Goal: Transaction & Acquisition: Book appointment/travel/reservation

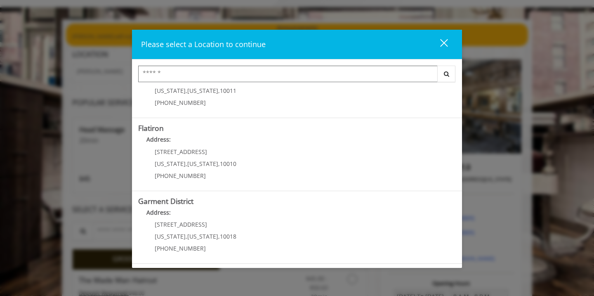
scroll to position [54, 0]
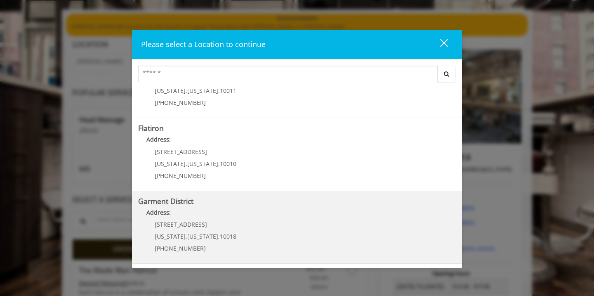
click at [204, 224] on p "[STREET_ADDRESS]" at bounding box center [196, 224] width 82 height 6
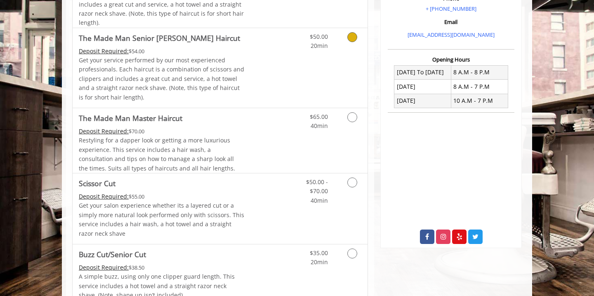
scroll to position [266, 0]
click at [256, 130] on link "Discounted Price" at bounding box center [269, 139] width 49 height 65
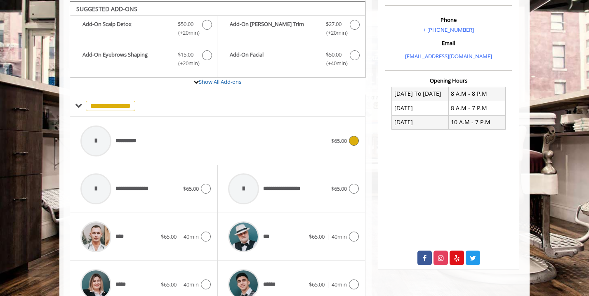
scroll to position [245, 0]
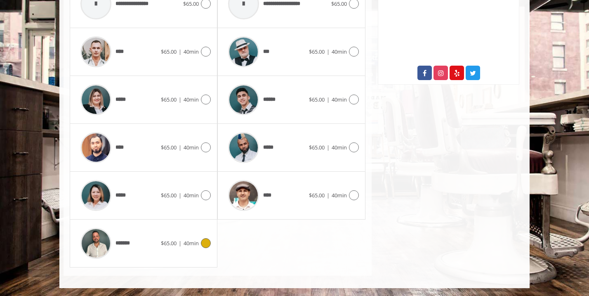
click at [158, 253] on div "*******" at bounding box center [118, 243] width 85 height 39
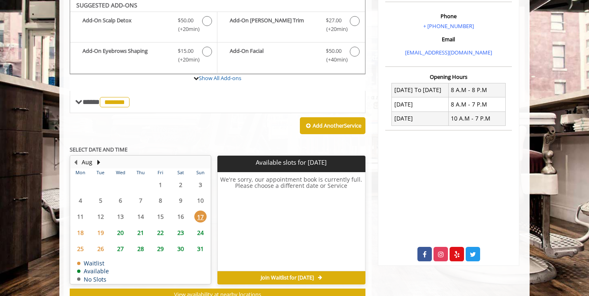
scroll to position [245, 0]
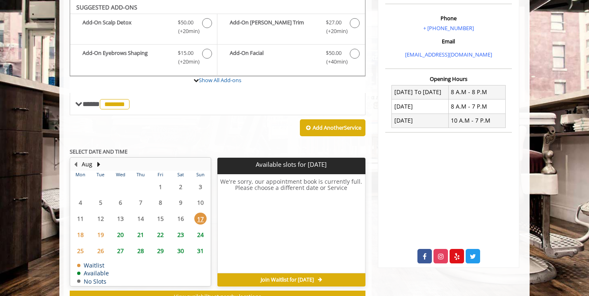
click at [157, 234] on span "22" at bounding box center [160, 235] width 12 height 12
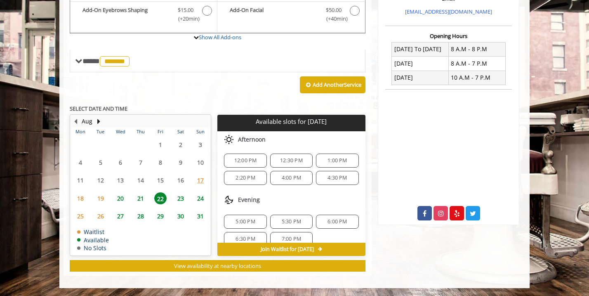
scroll to position [50, 0]
click at [243, 216] on span "5:00 PM" at bounding box center [245, 216] width 19 height 7
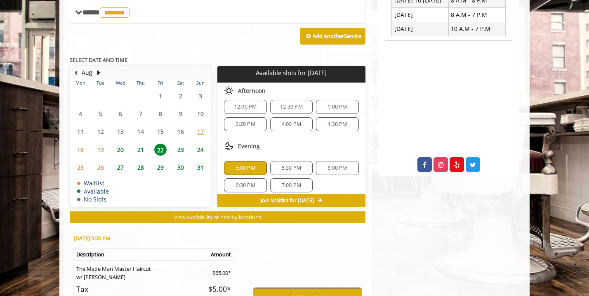
scroll to position [336, 0]
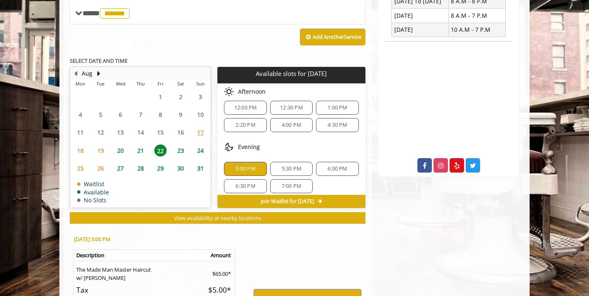
click at [135, 151] on span "21" at bounding box center [141, 150] width 12 height 12
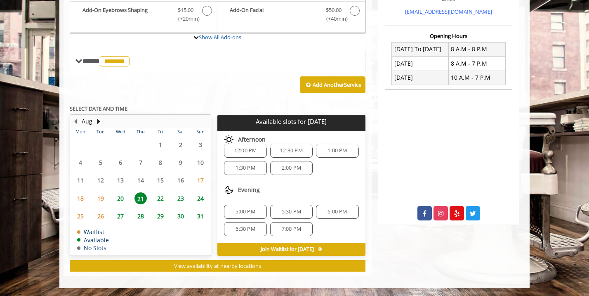
scroll to position [54, 0]
click at [244, 207] on div "5:00 PM" at bounding box center [245, 212] width 43 height 14
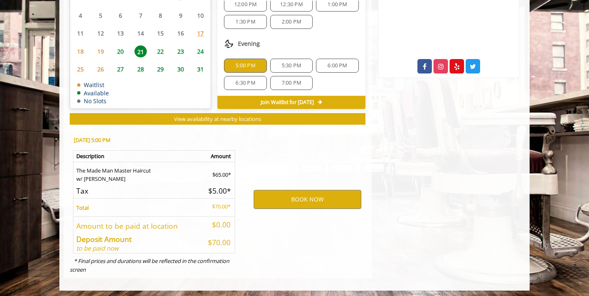
scroll to position [437, 0]
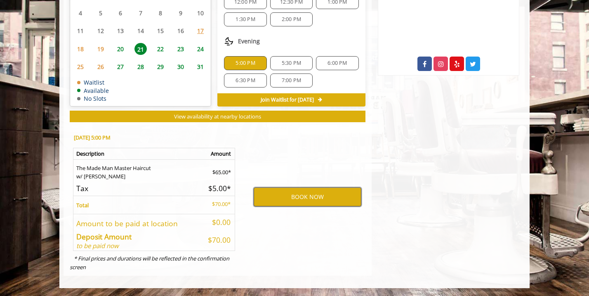
click at [304, 196] on button "BOOK NOW" at bounding box center [308, 196] width 108 height 19
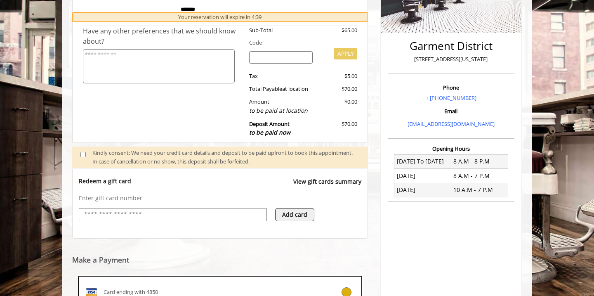
scroll to position [293, 0]
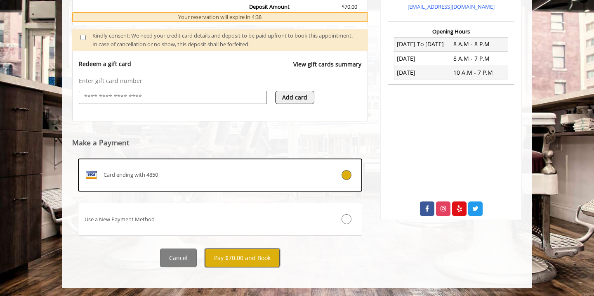
click at [246, 255] on button "Pay $70.00 and Book" at bounding box center [242, 257] width 75 height 19
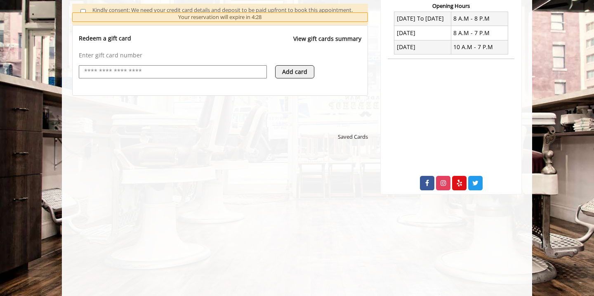
scroll to position [320, 0]
